Goal: Task Accomplishment & Management: Manage account settings

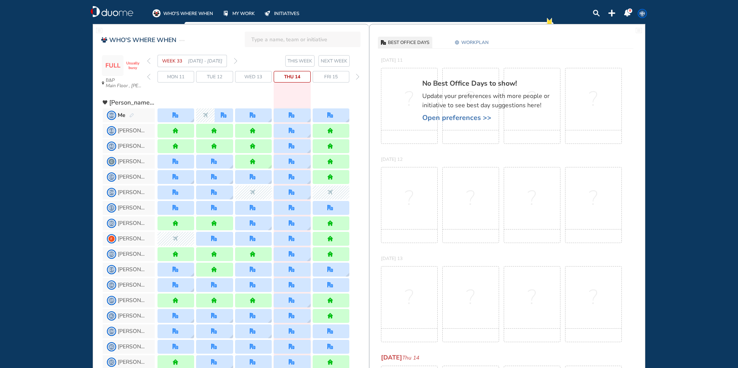
click at [358, 78] on img "forward day" at bounding box center [357, 77] width 3 height 6
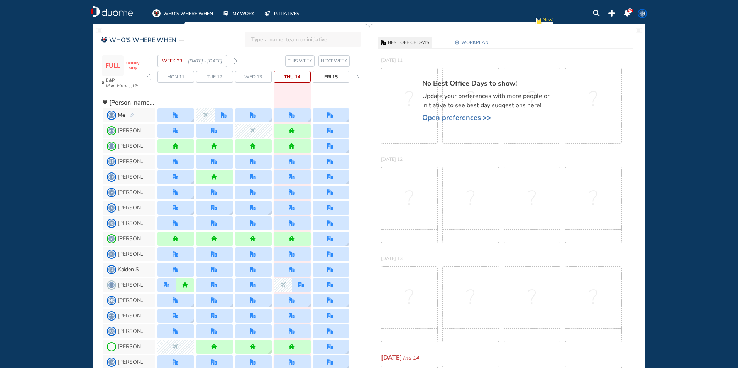
click at [237, 59] on img "forward week" at bounding box center [235, 61] width 3 height 6
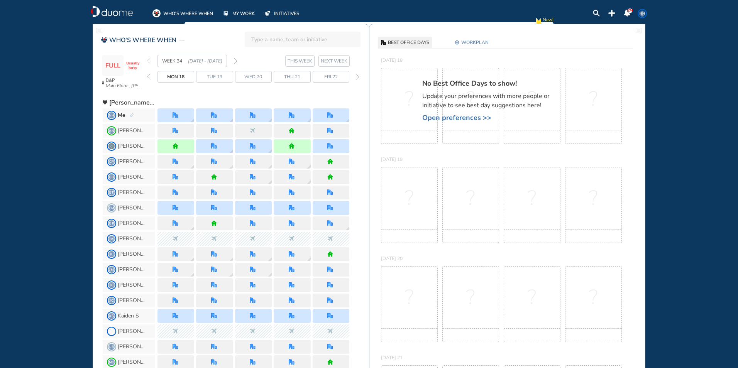
click at [237, 59] on img "forward week" at bounding box center [235, 61] width 3 height 6
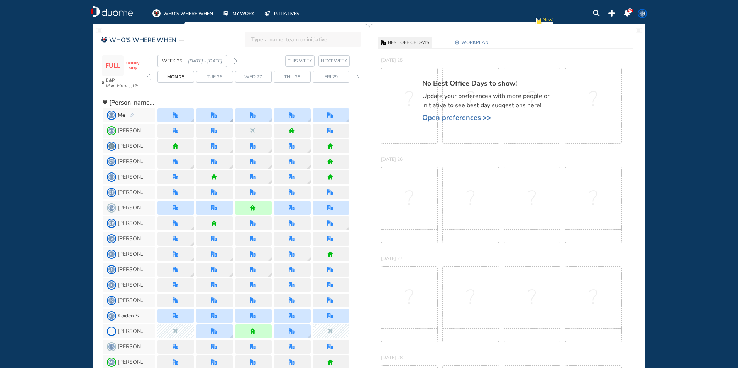
click at [217, 113] on img "office" at bounding box center [214, 115] width 6 height 6
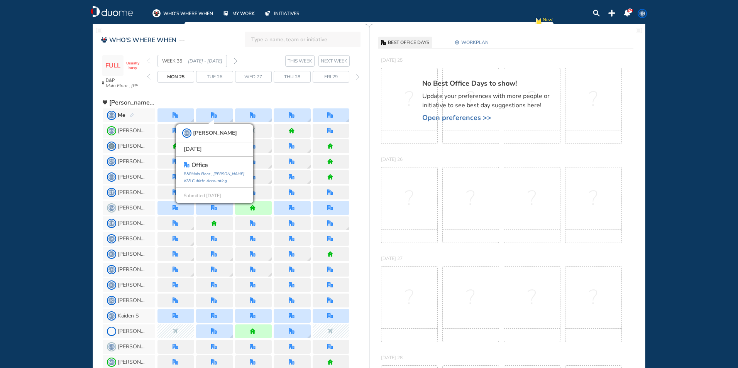
click at [476, 41] on span "WORKPLAN" at bounding box center [474, 43] width 27 height 8
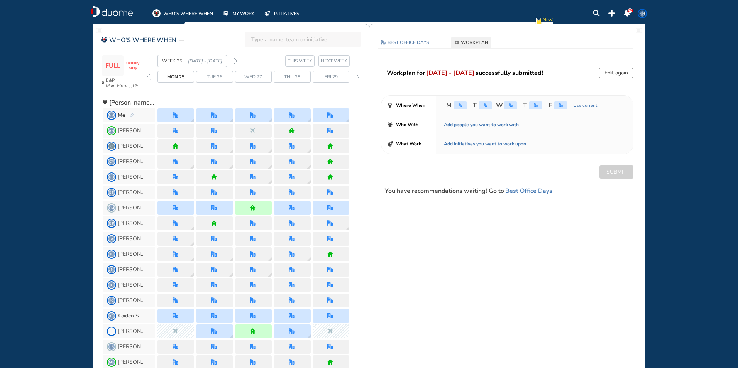
click at [619, 73] on button "Edit again" at bounding box center [616, 73] width 35 height 10
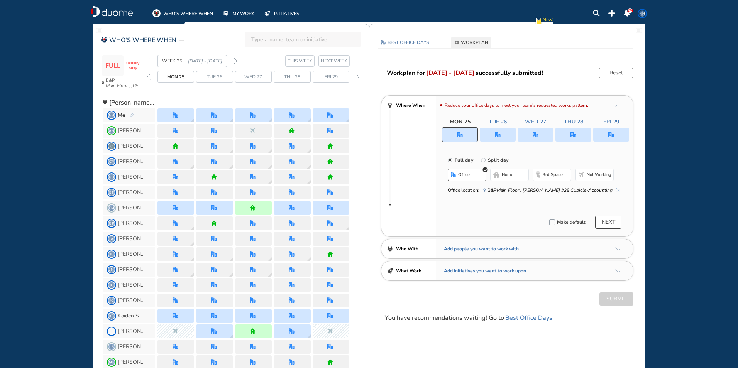
click at [498, 132] on img "office" at bounding box center [498, 135] width 6 height 6
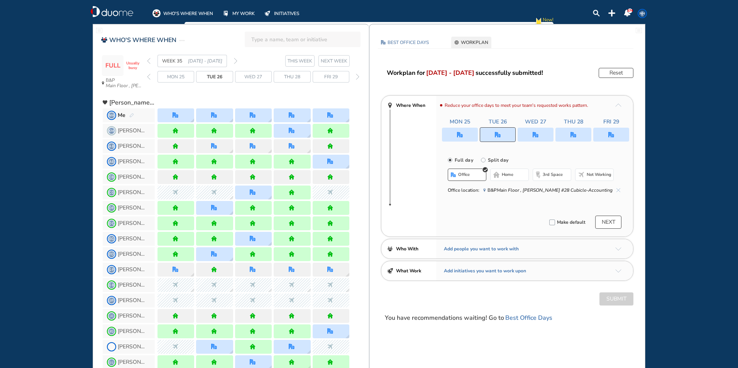
click at [603, 171] on button "Not working" at bounding box center [594, 175] width 39 height 12
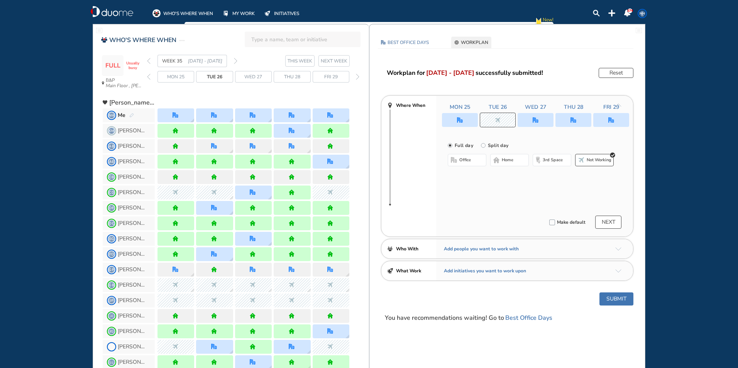
click at [624, 299] on button "Submit" at bounding box center [617, 299] width 34 height 13
